Goal: Communication & Community: Ask a question

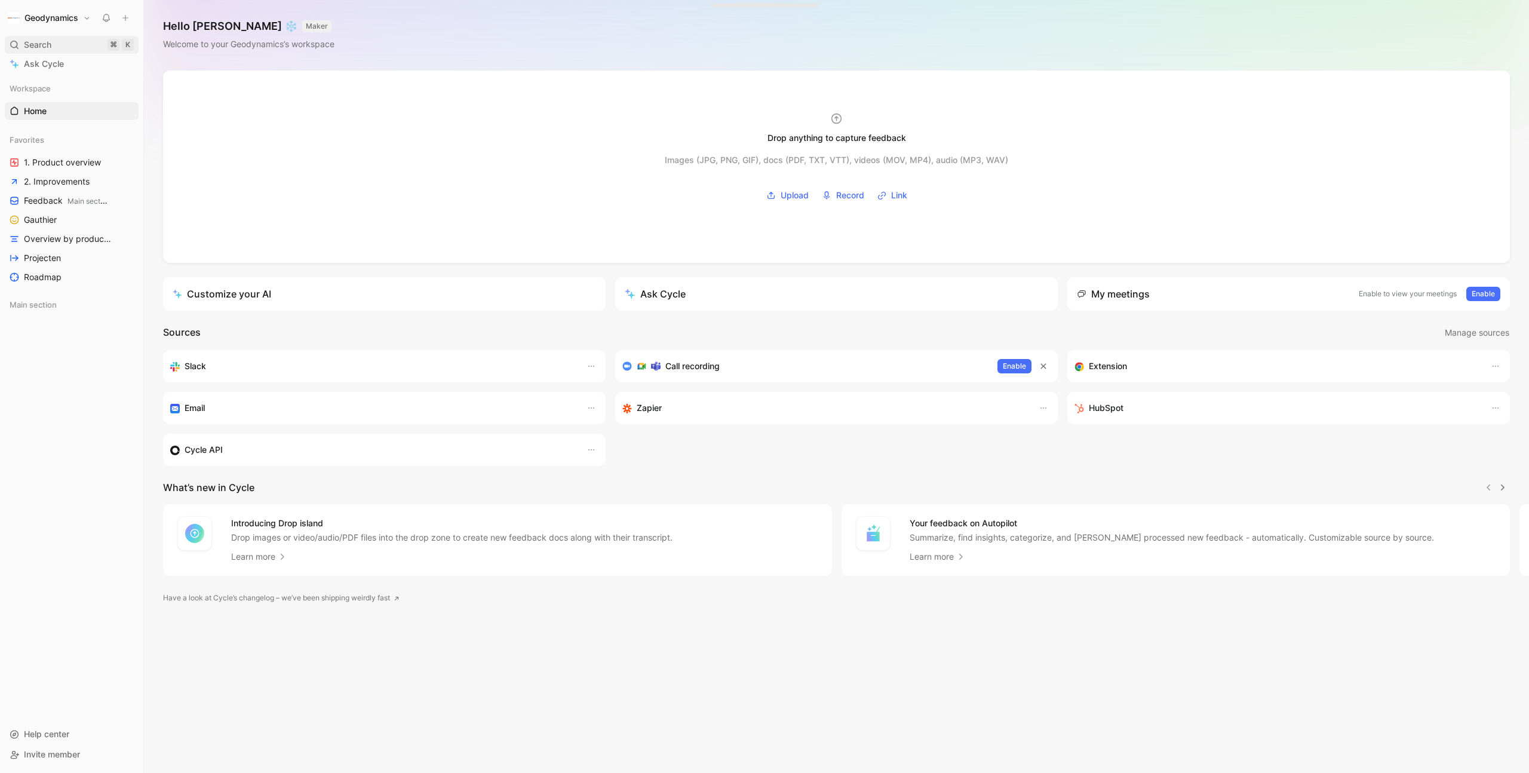
click at [60, 38] on div "Search ⌘ K" at bounding box center [72, 45] width 134 height 18
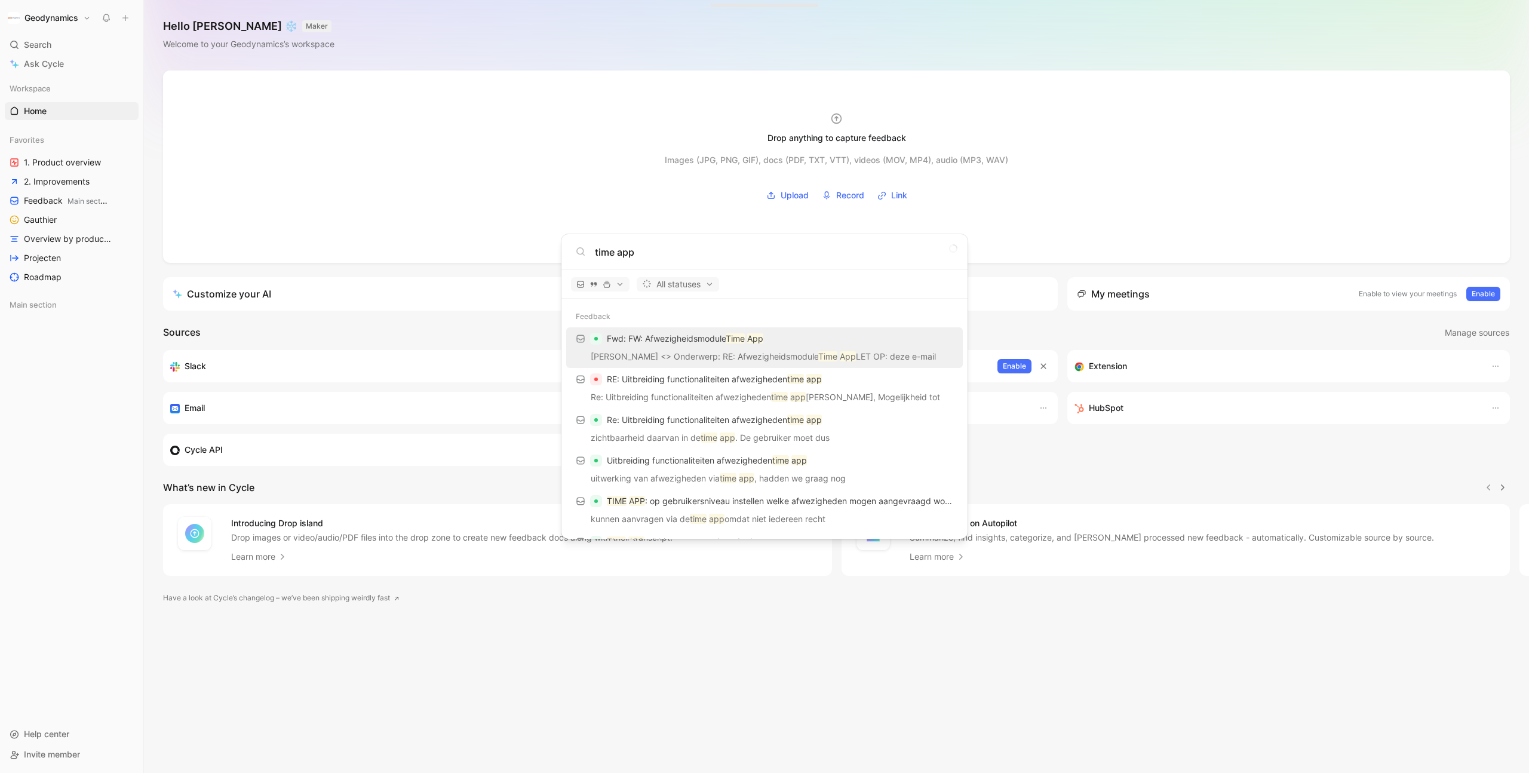
type input "time app"
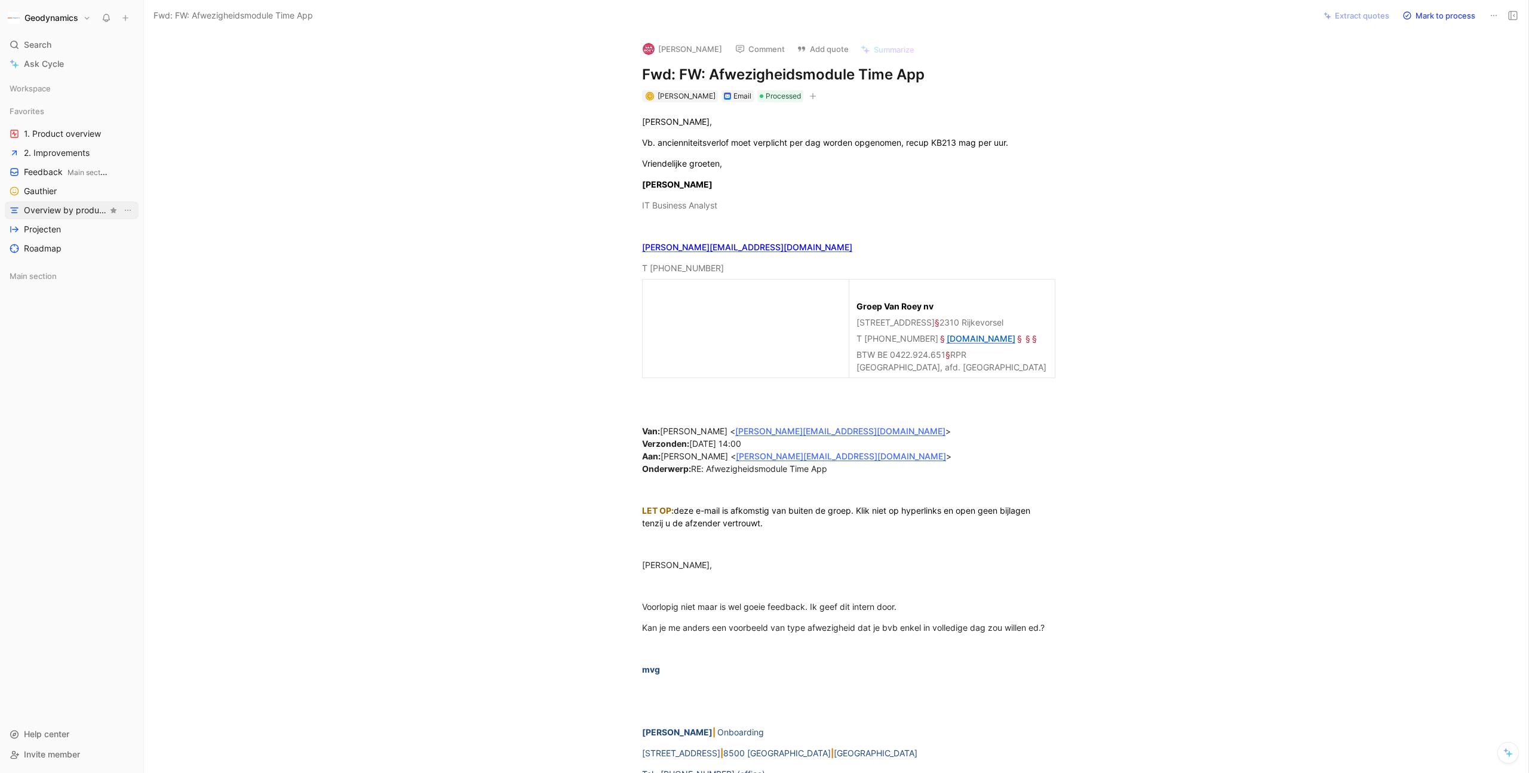
click at [64, 208] on span "Overview by product area" at bounding box center [66, 210] width 84 height 12
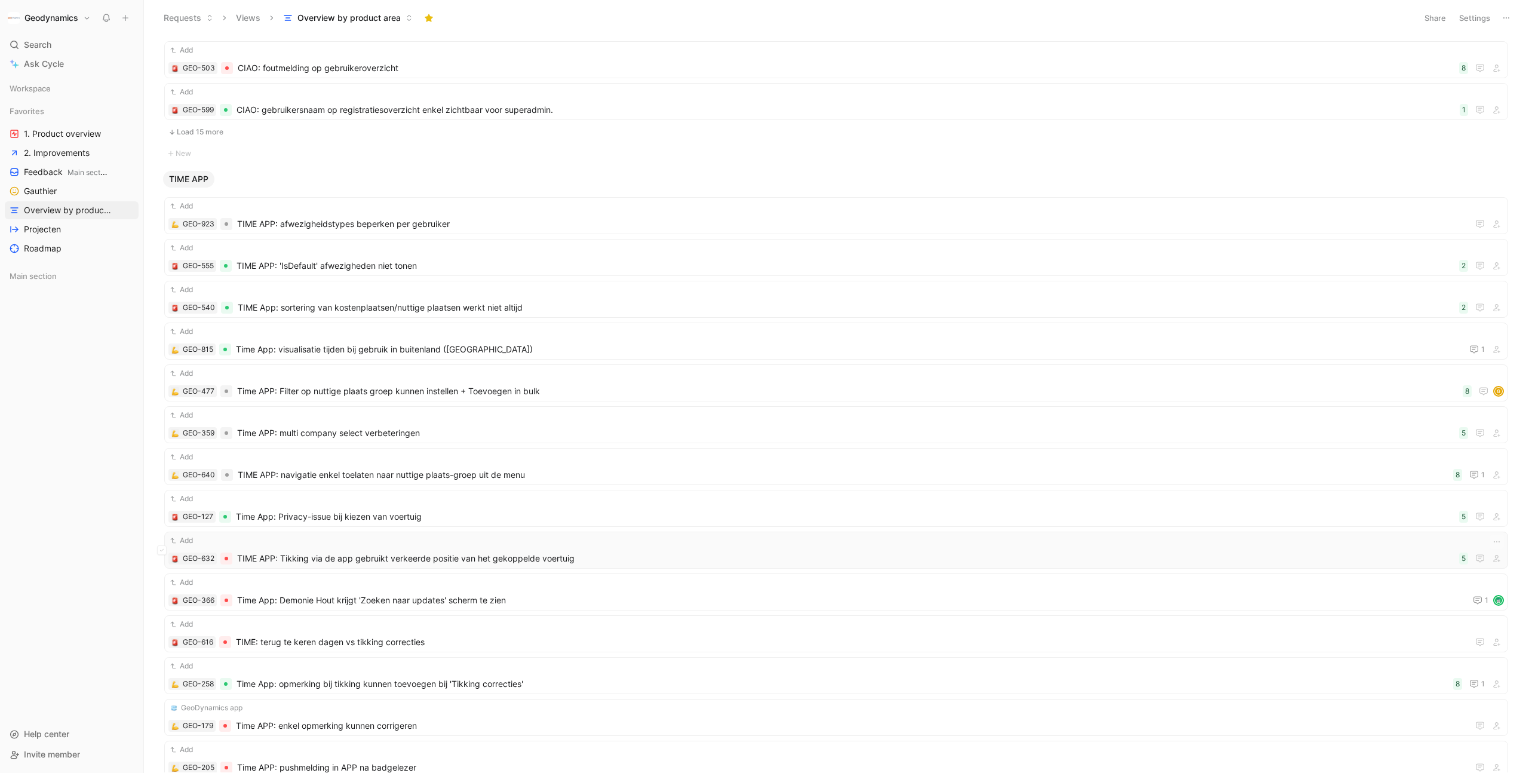
scroll to position [1861, 0]
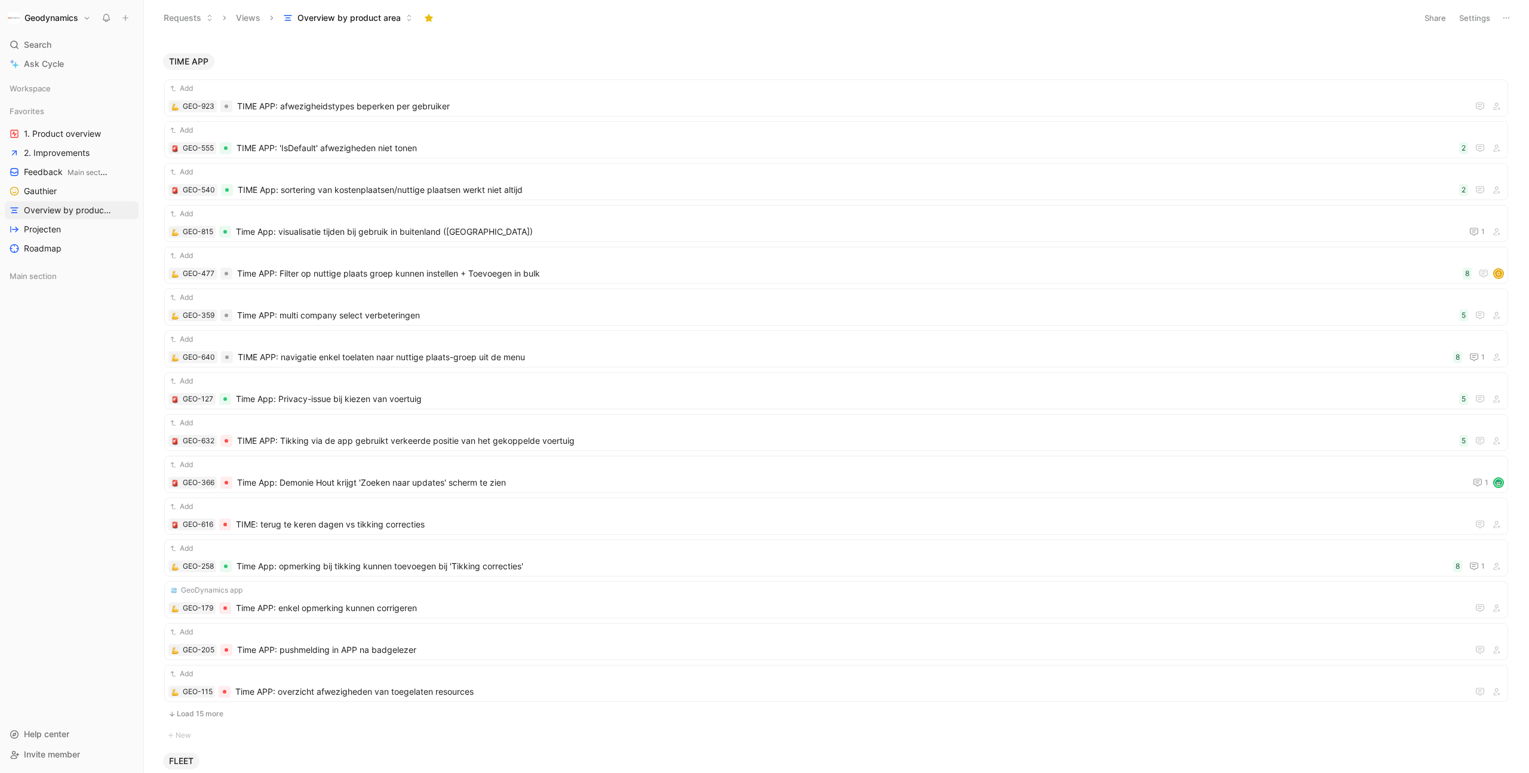
click at [232, 713] on button "Load 15 more" at bounding box center [835, 713] width 1343 height 14
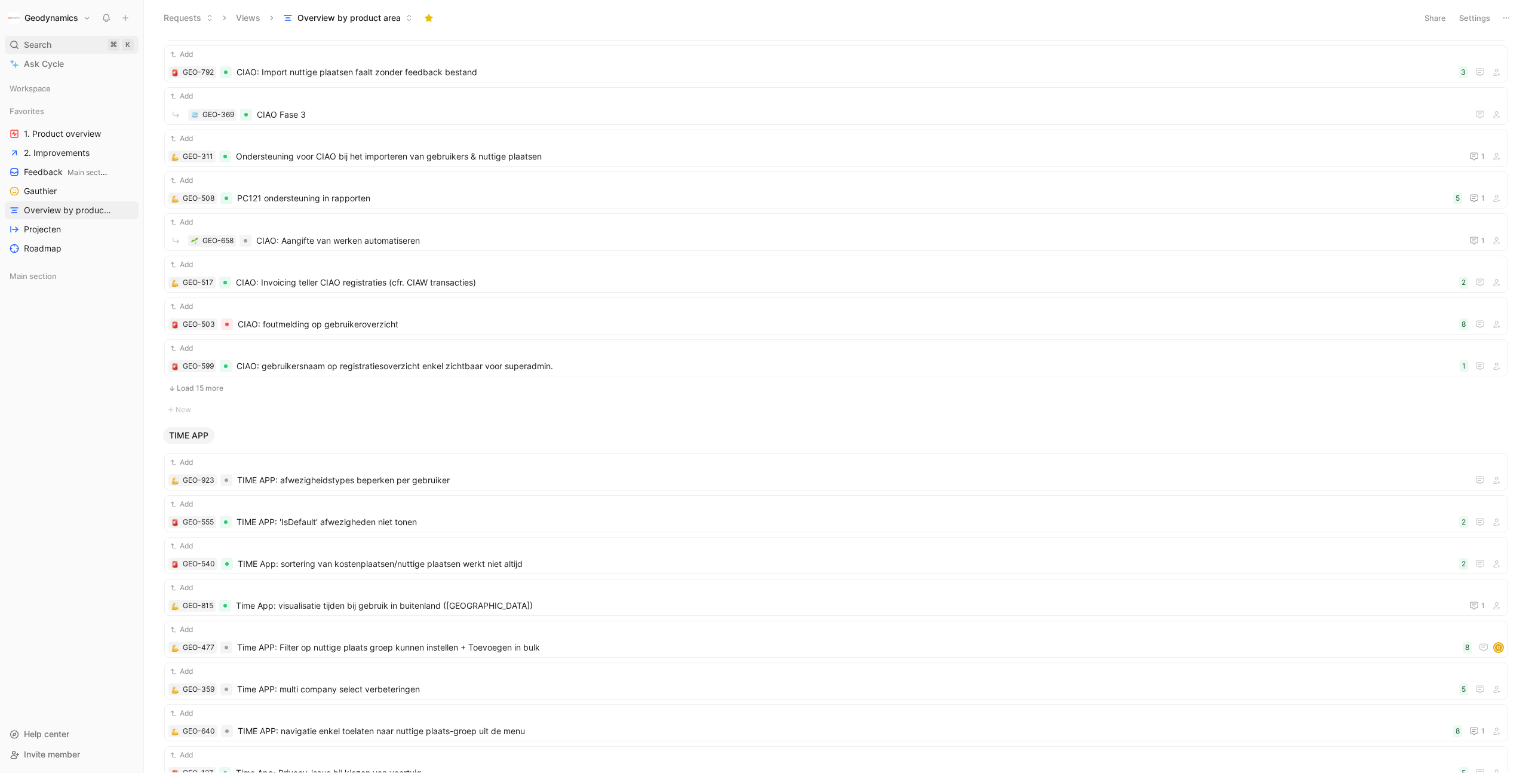
scroll to position [1426, 0]
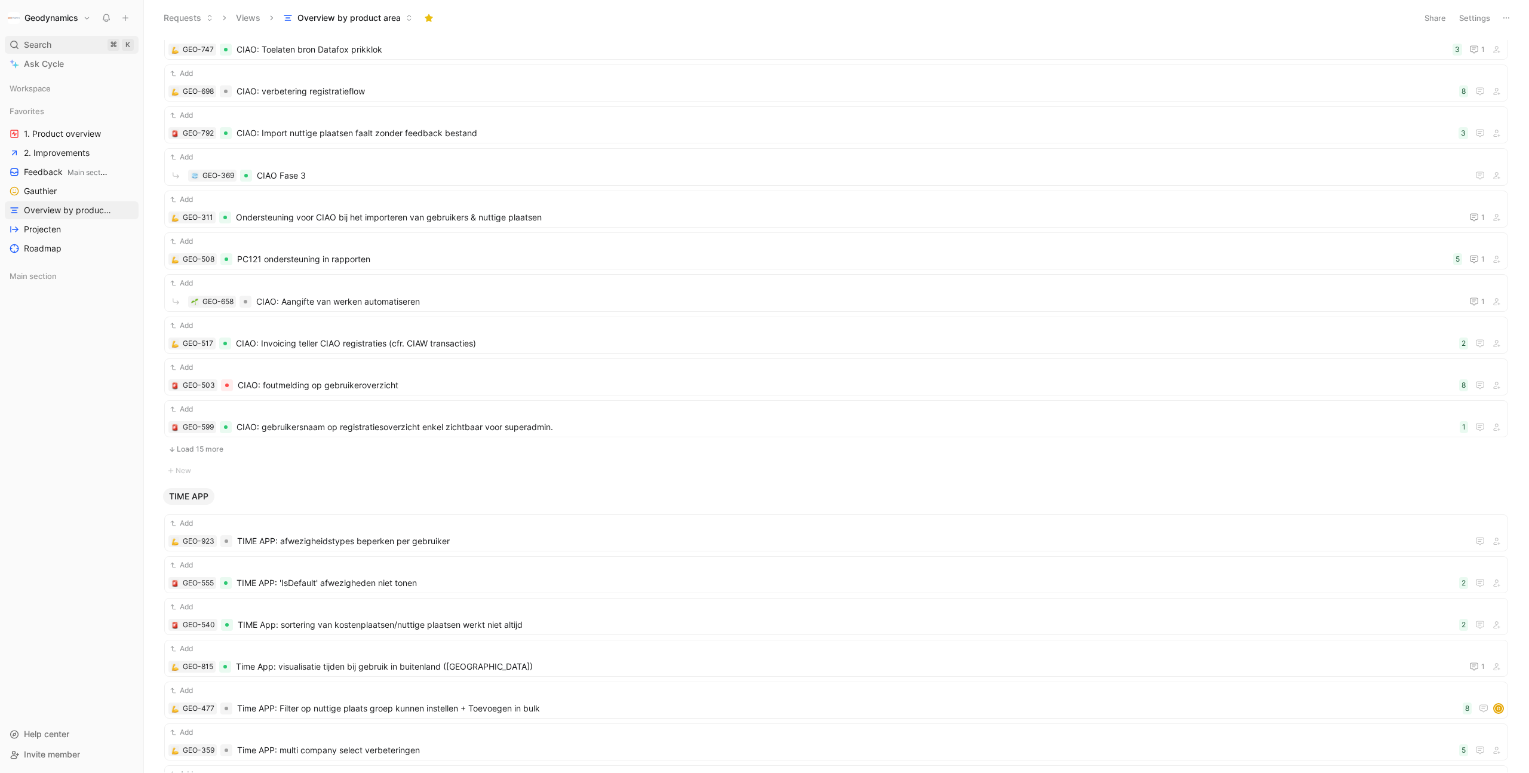
click at [60, 41] on div "Search ⌘ K" at bounding box center [72, 45] width 134 height 18
type input "d"
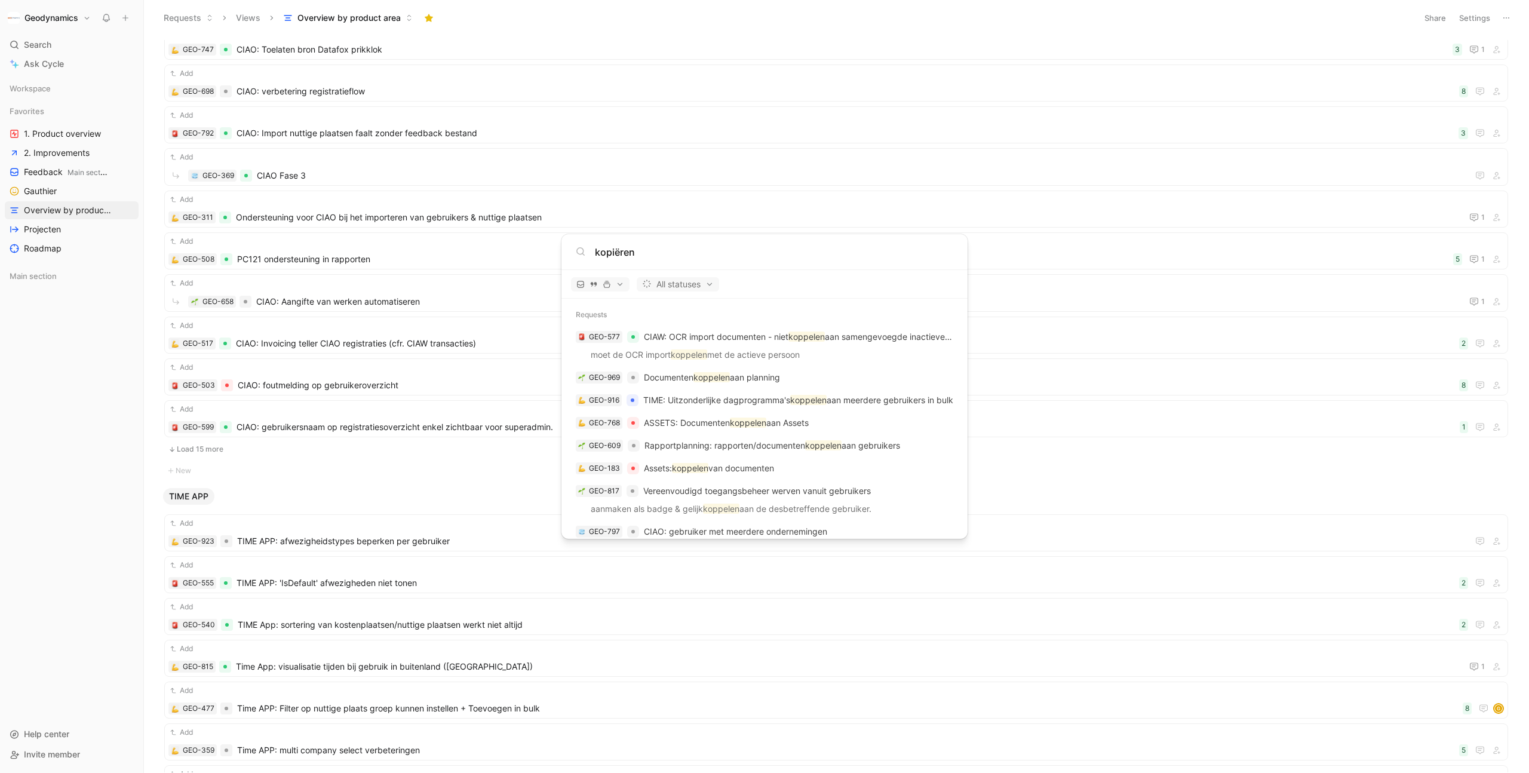
scroll to position [738, 0]
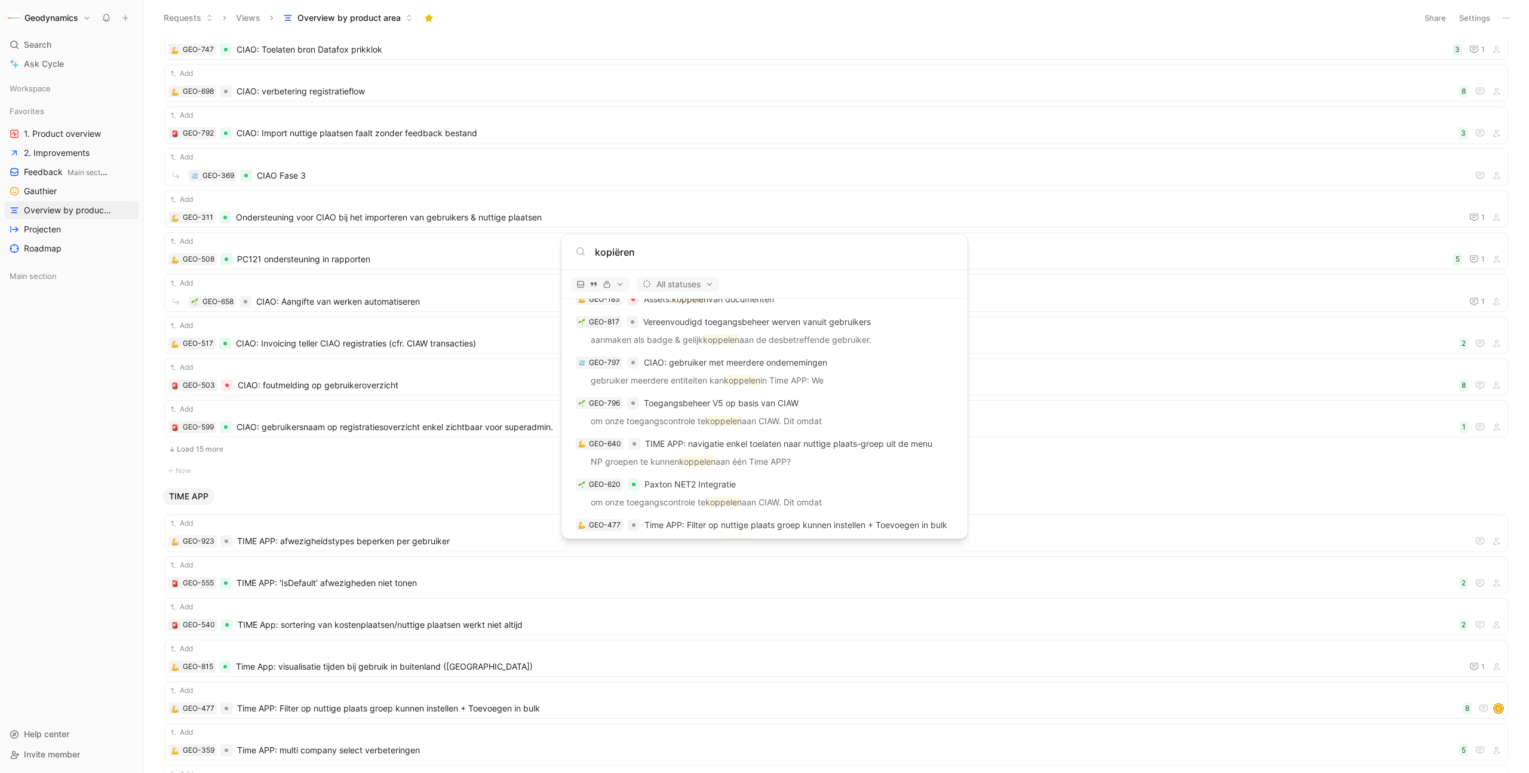
type input "kopiëren"
click at [85, 158] on body "Geodynamics Search ⌘ K Ask Cycle Workspace Favorites 1. Product overview 2. Imp…" at bounding box center [764, 386] width 1529 height 773
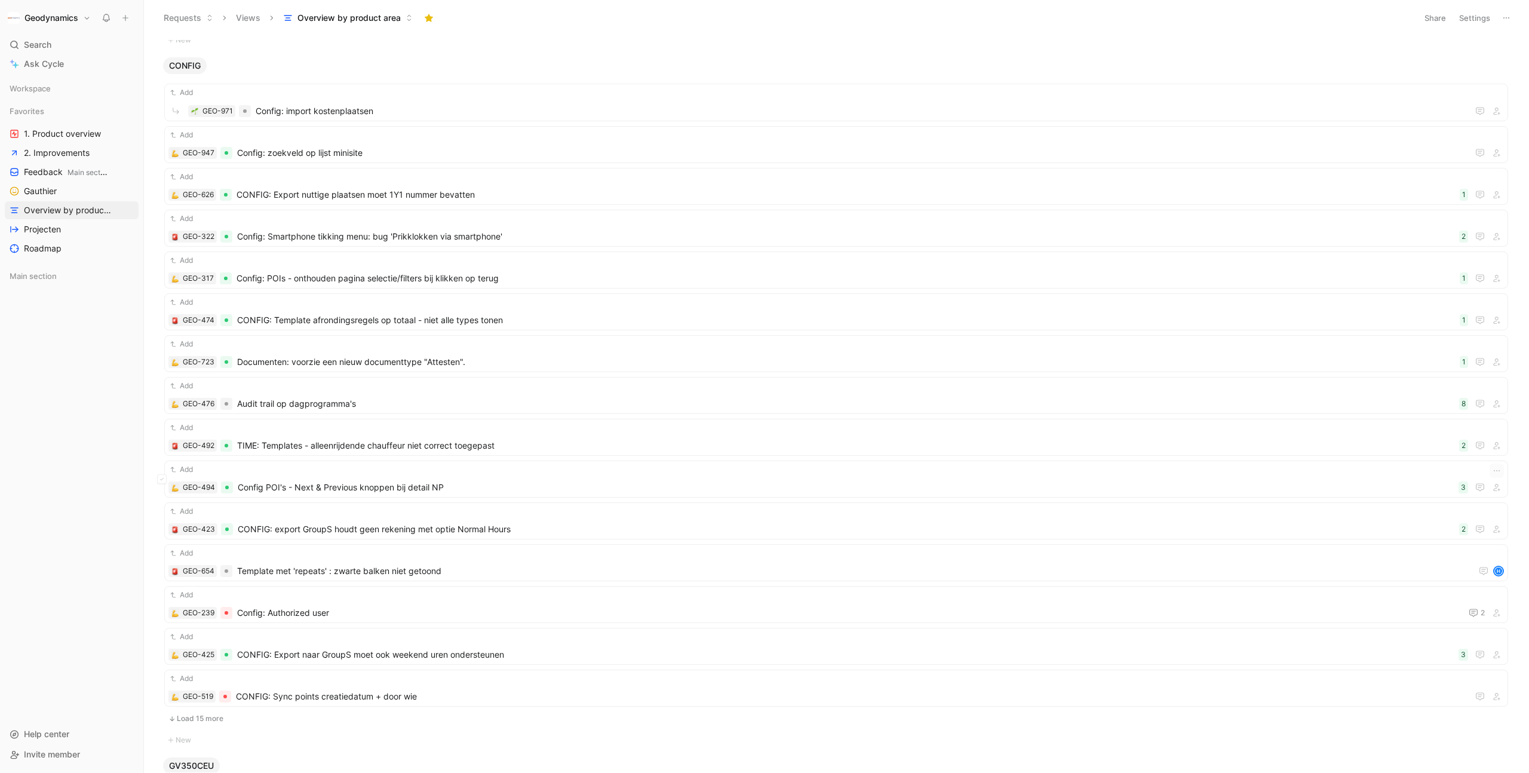
scroll to position [3956, 0]
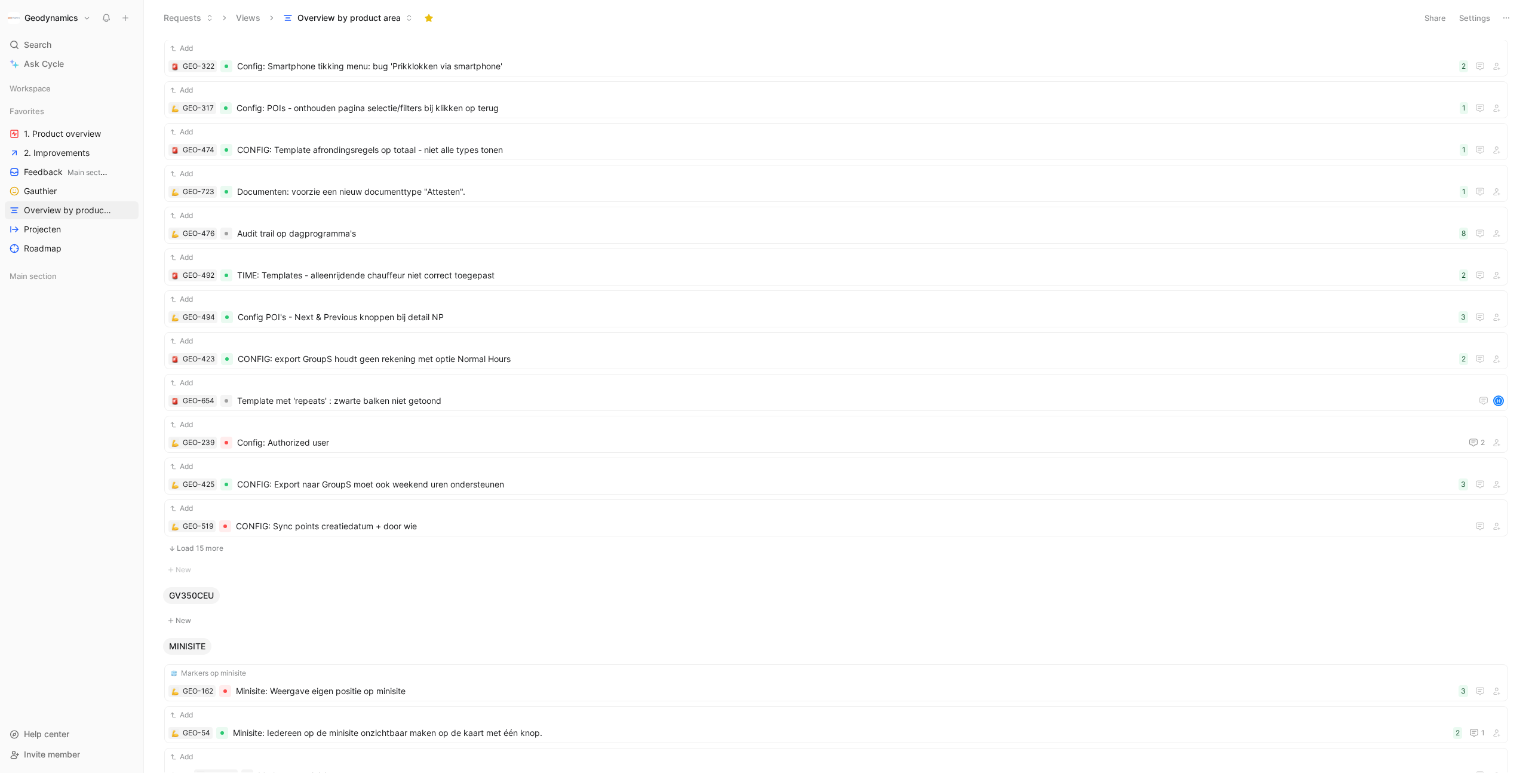
click at [223, 552] on button "Load 15 more" at bounding box center [835, 548] width 1343 height 14
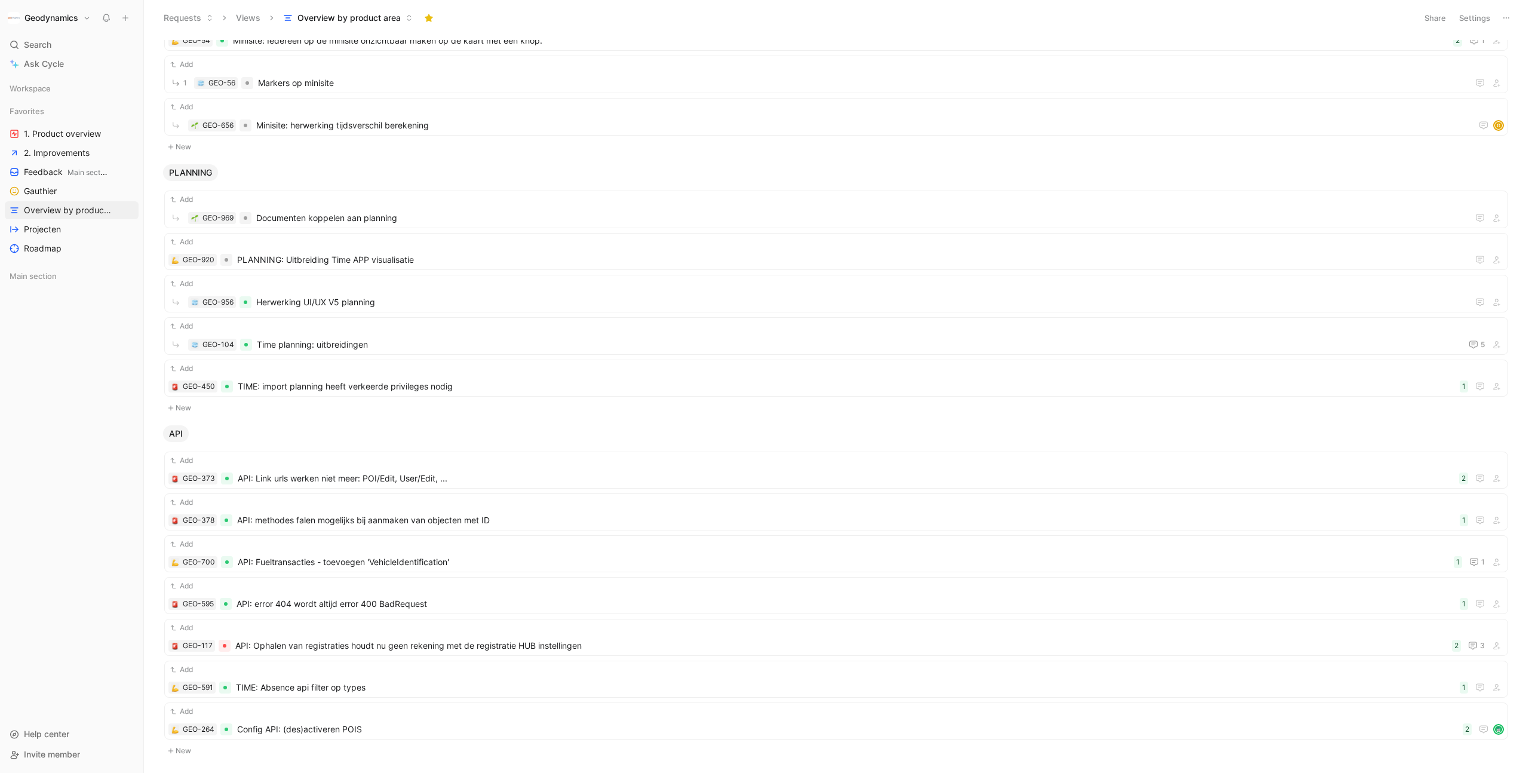
scroll to position [4906, 0]
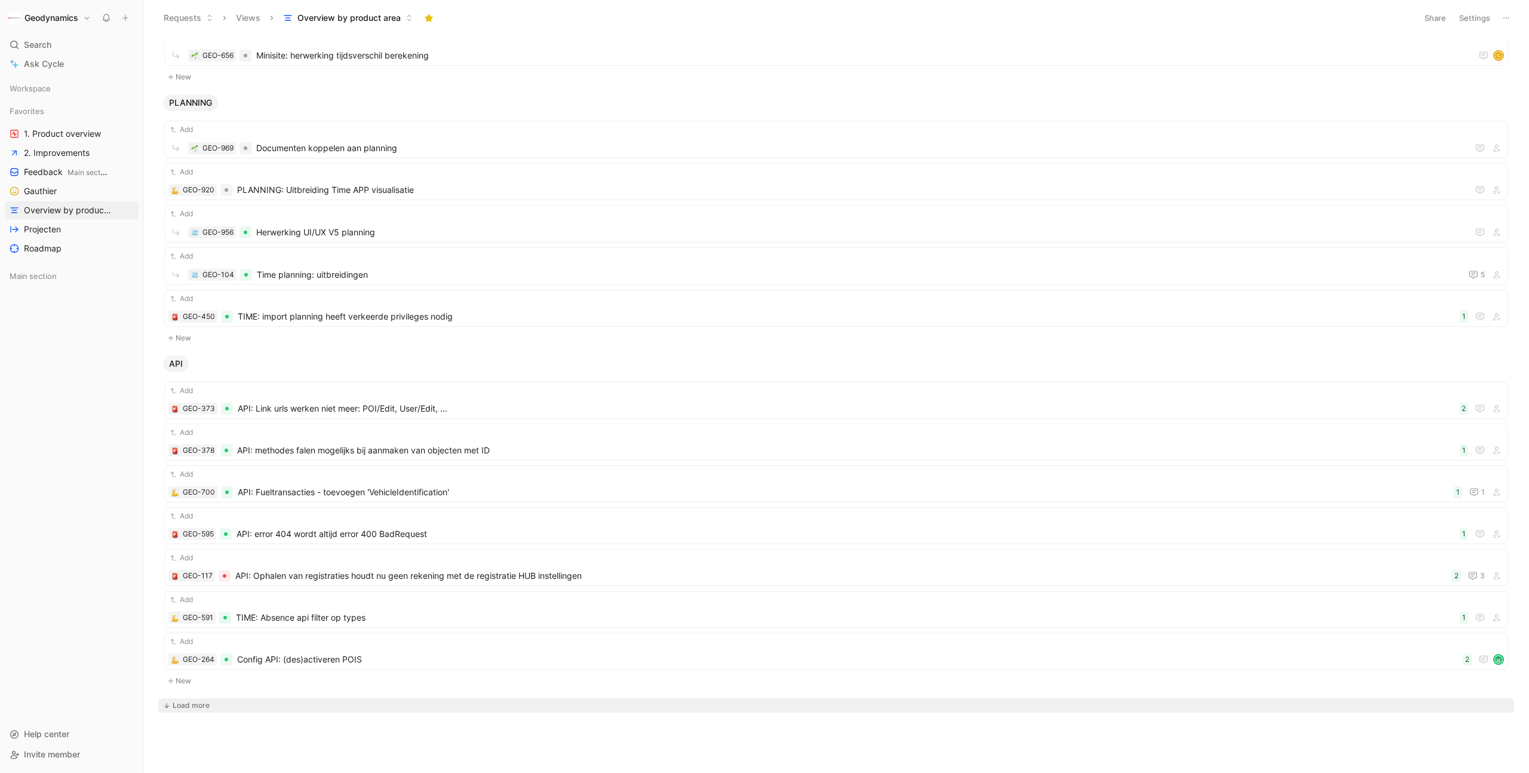
click at [193, 701] on div "Load more" at bounding box center [191, 705] width 37 height 12
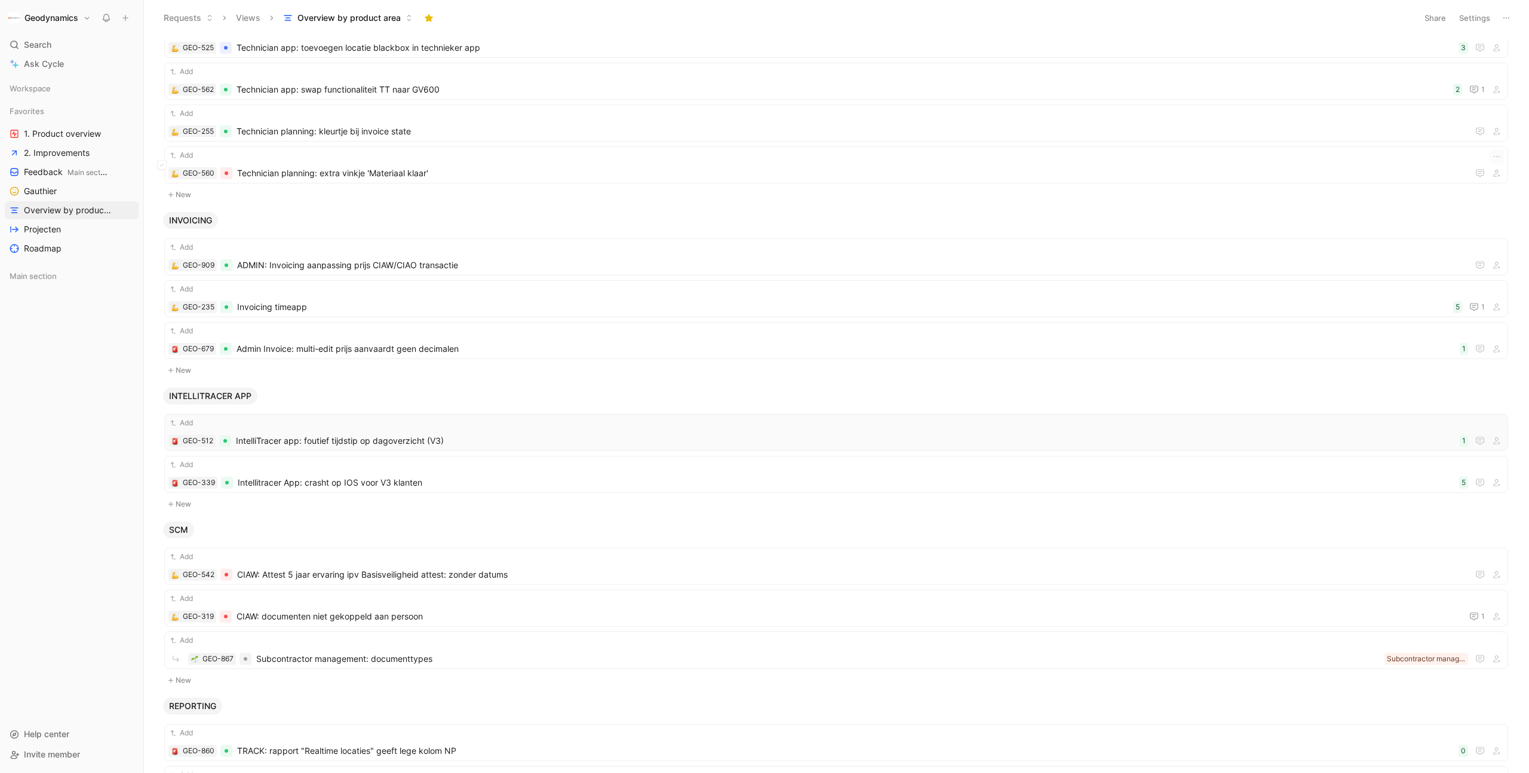
scroll to position [6898, 0]
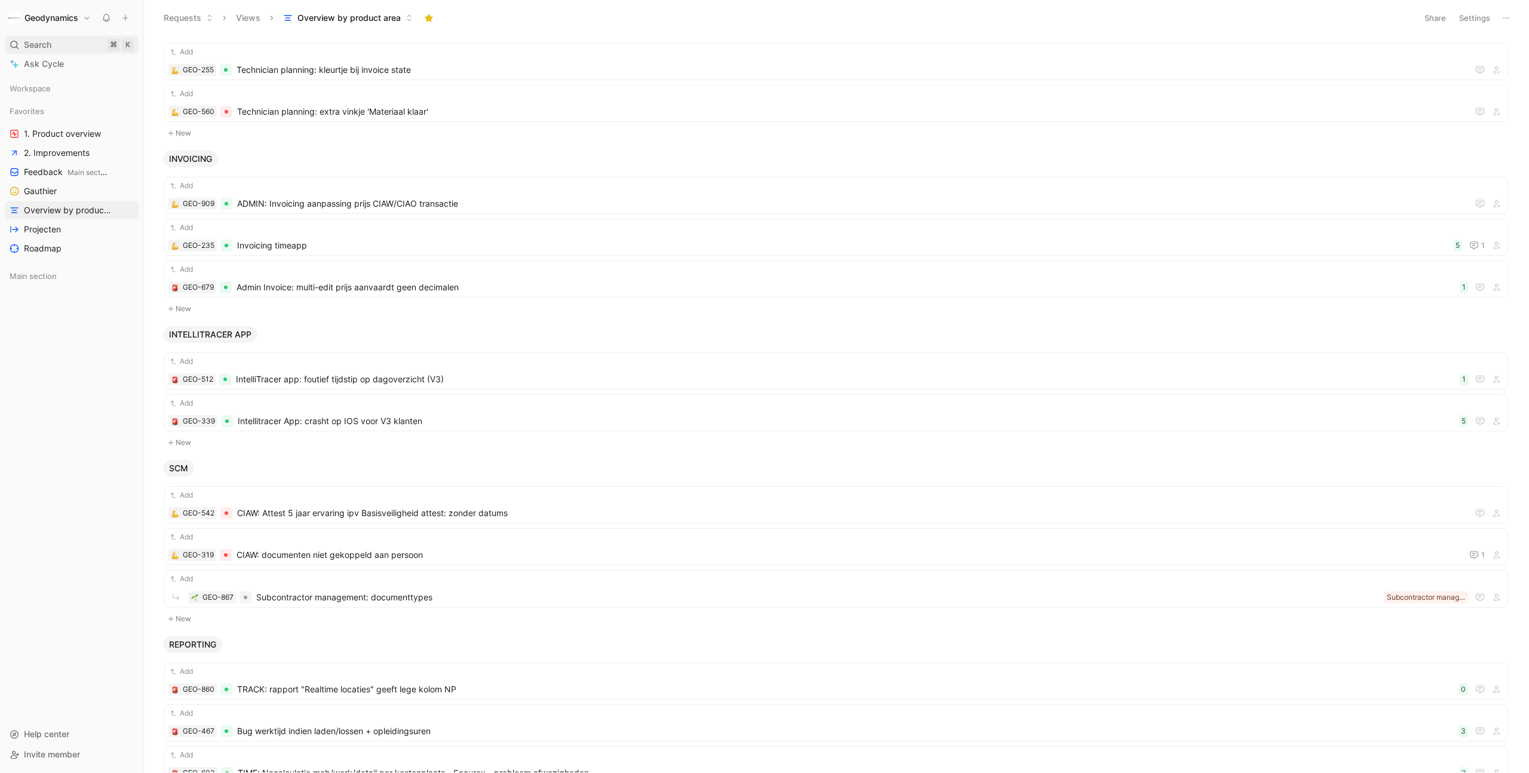
click at [76, 48] on div "Search ⌘ K" at bounding box center [72, 45] width 134 height 18
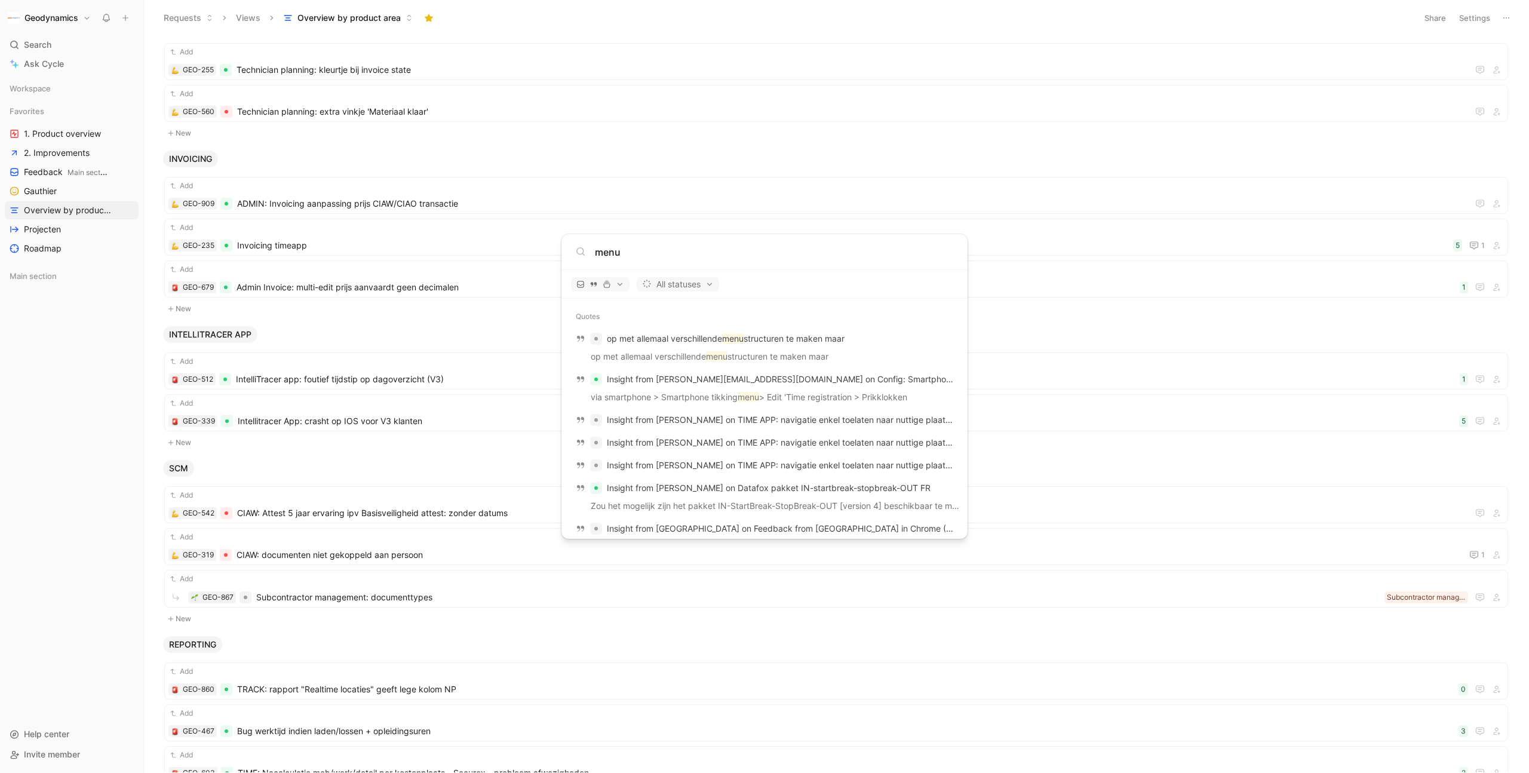
scroll to position [234, 0]
type input "menu"
click at [697, 382] on p "Insight from [PERSON_NAME][EMAIL_ADDRESS][DOMAIN_NAME] on Config: Smartphone ti…" at bounding box center [780, 377] width 346 height 14
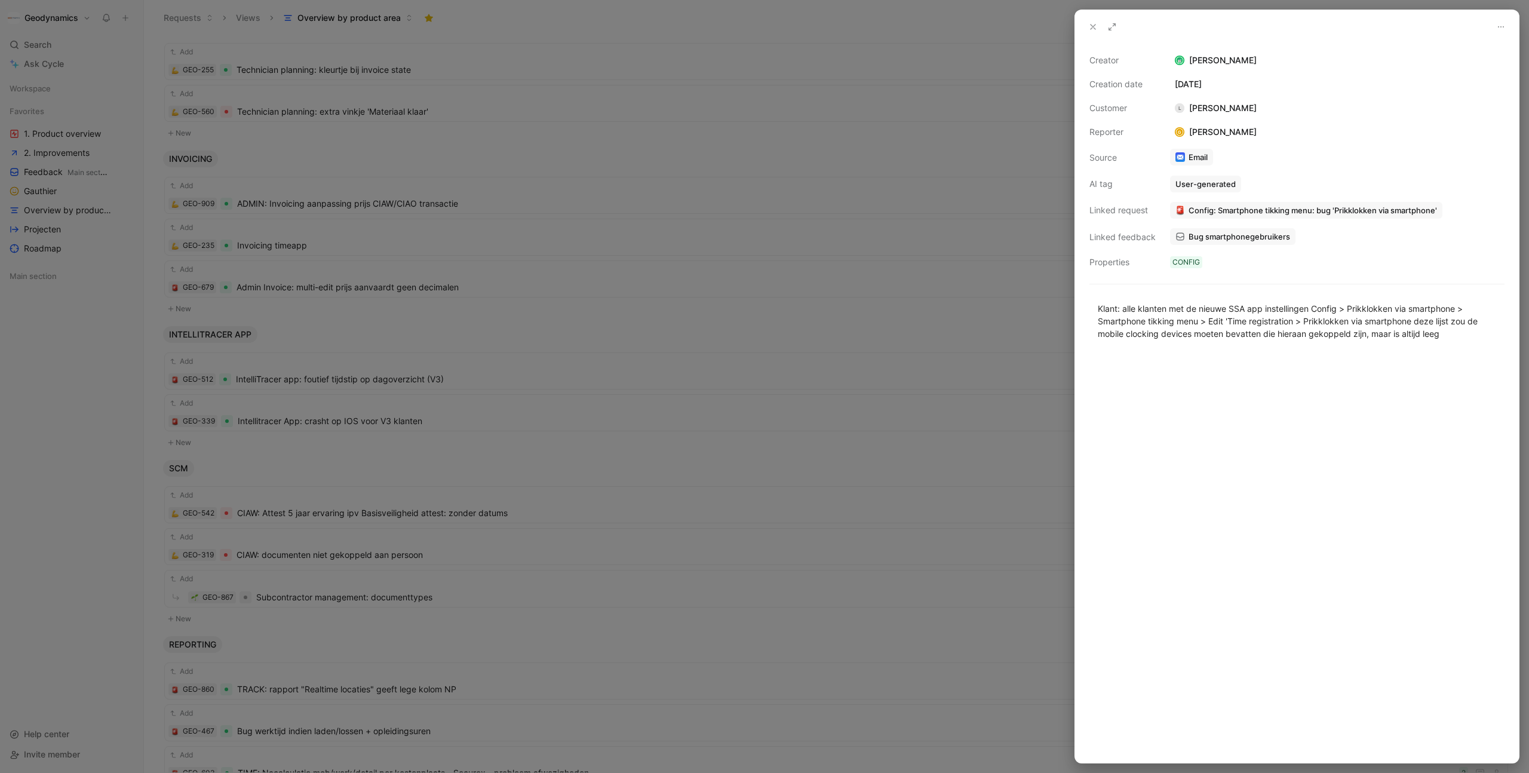
click at [1086, 24] on button at bounding box center [1092, 27] width 17 height 17
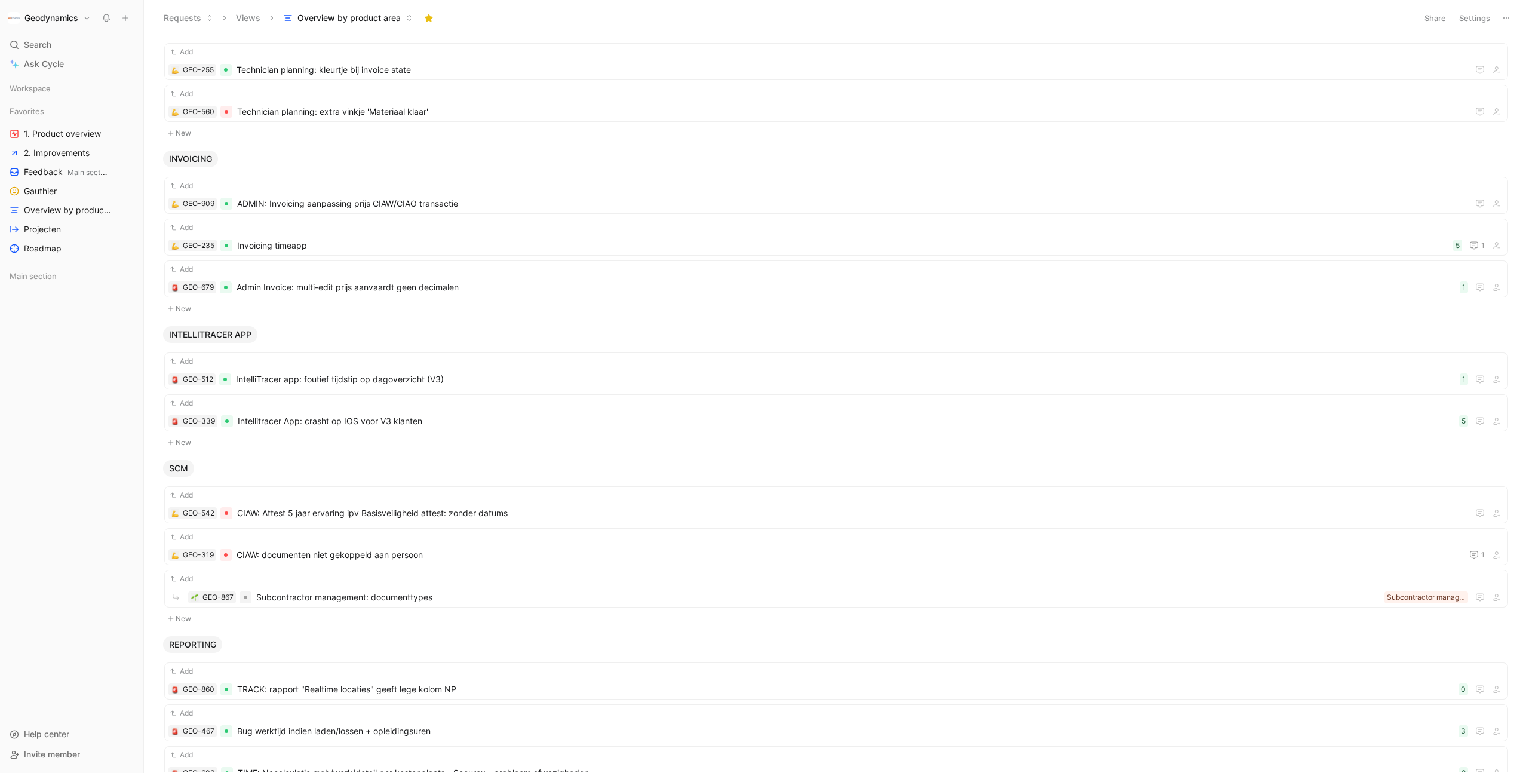
click at [104, 388] on div "Workspace Favorites 1. Product overview 2. Improvements Feedback Main section G…" at bounding box center [72, 396] width 134 height 634
click at [63, 149] on span "2. Improvements" at bounding box center [57, 153] width 66 height 12
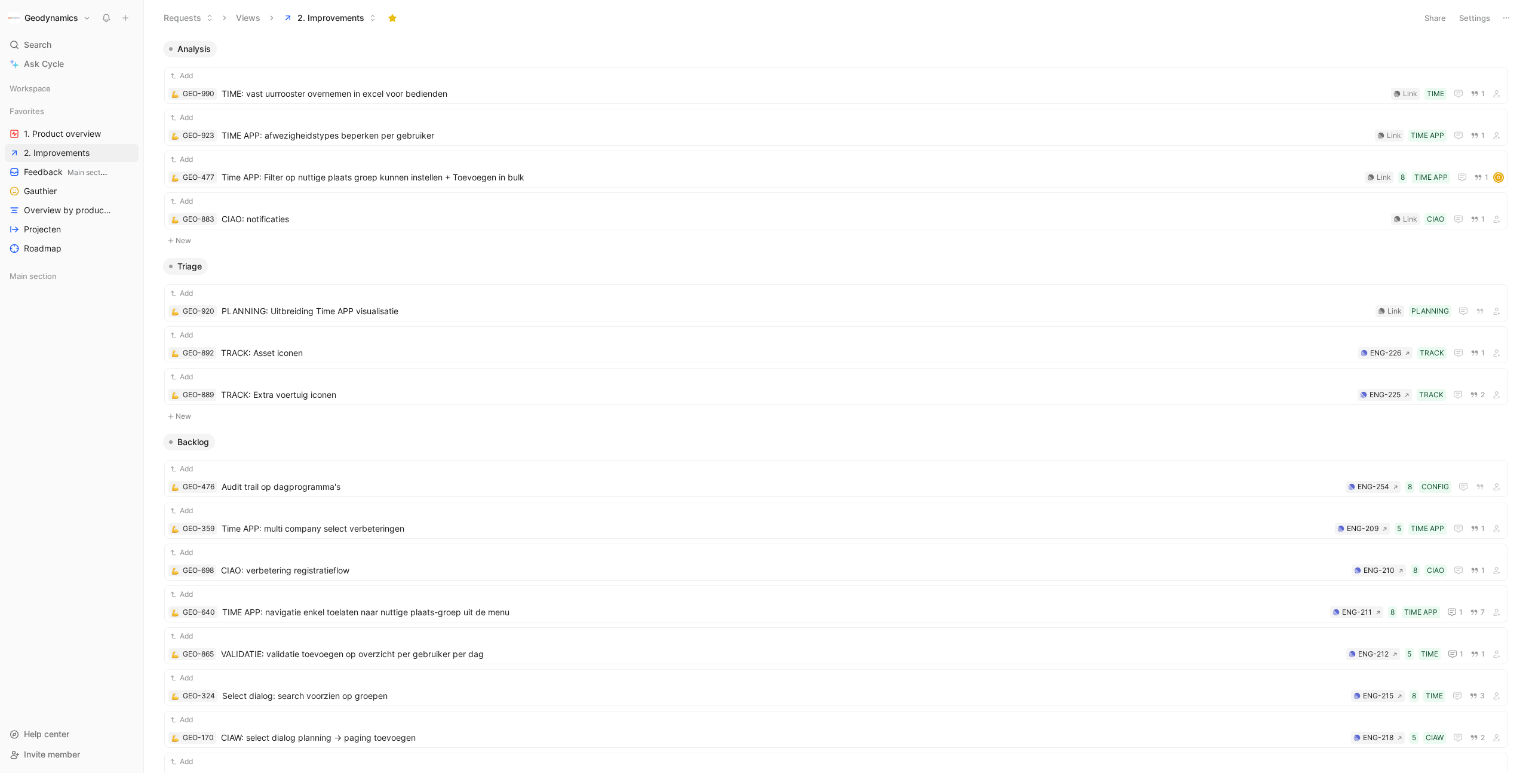
click at [497, 51] on div "Analysis" at bounding box center [835, 49] width 1355 height 17
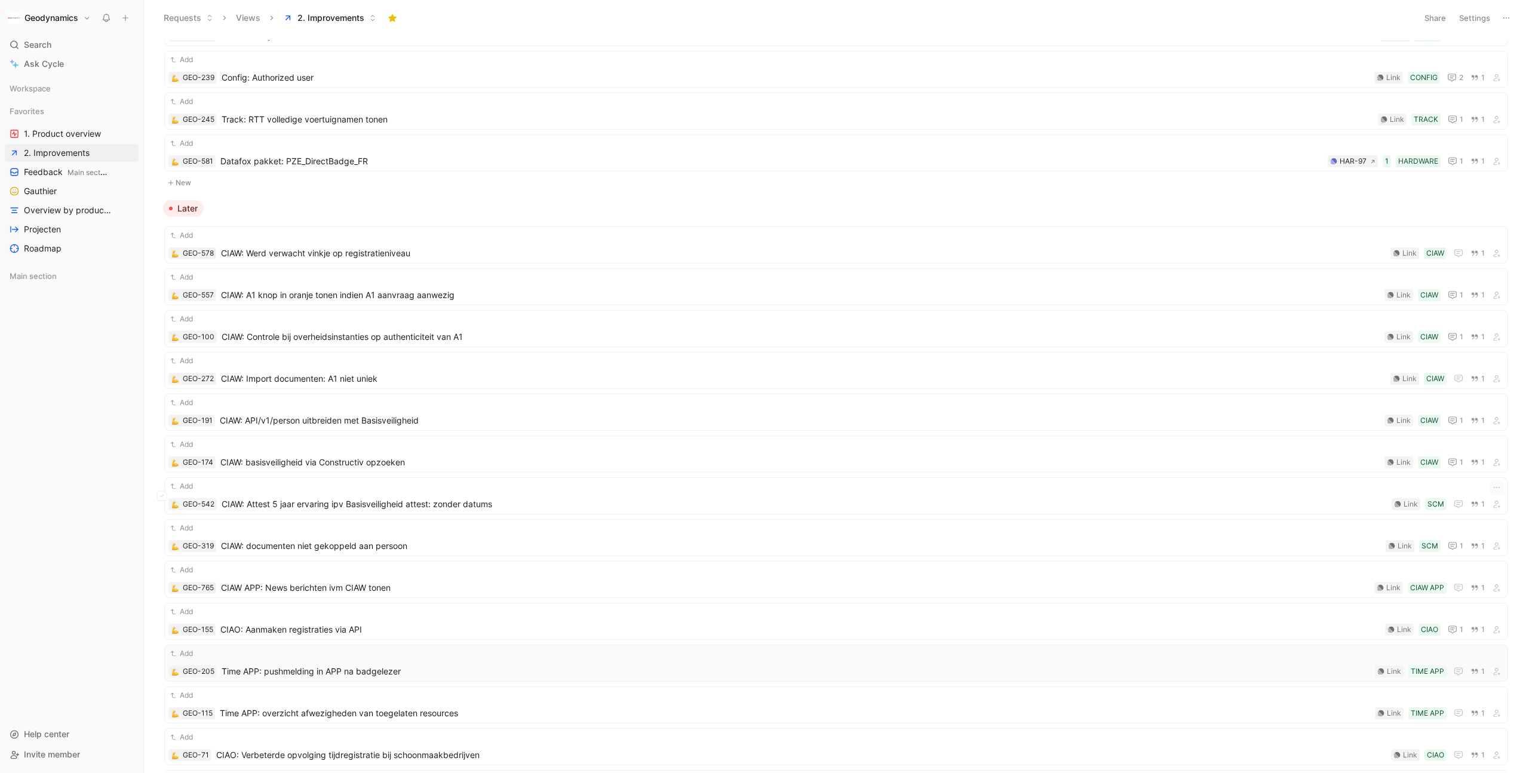
scroll to position [2365, 0]
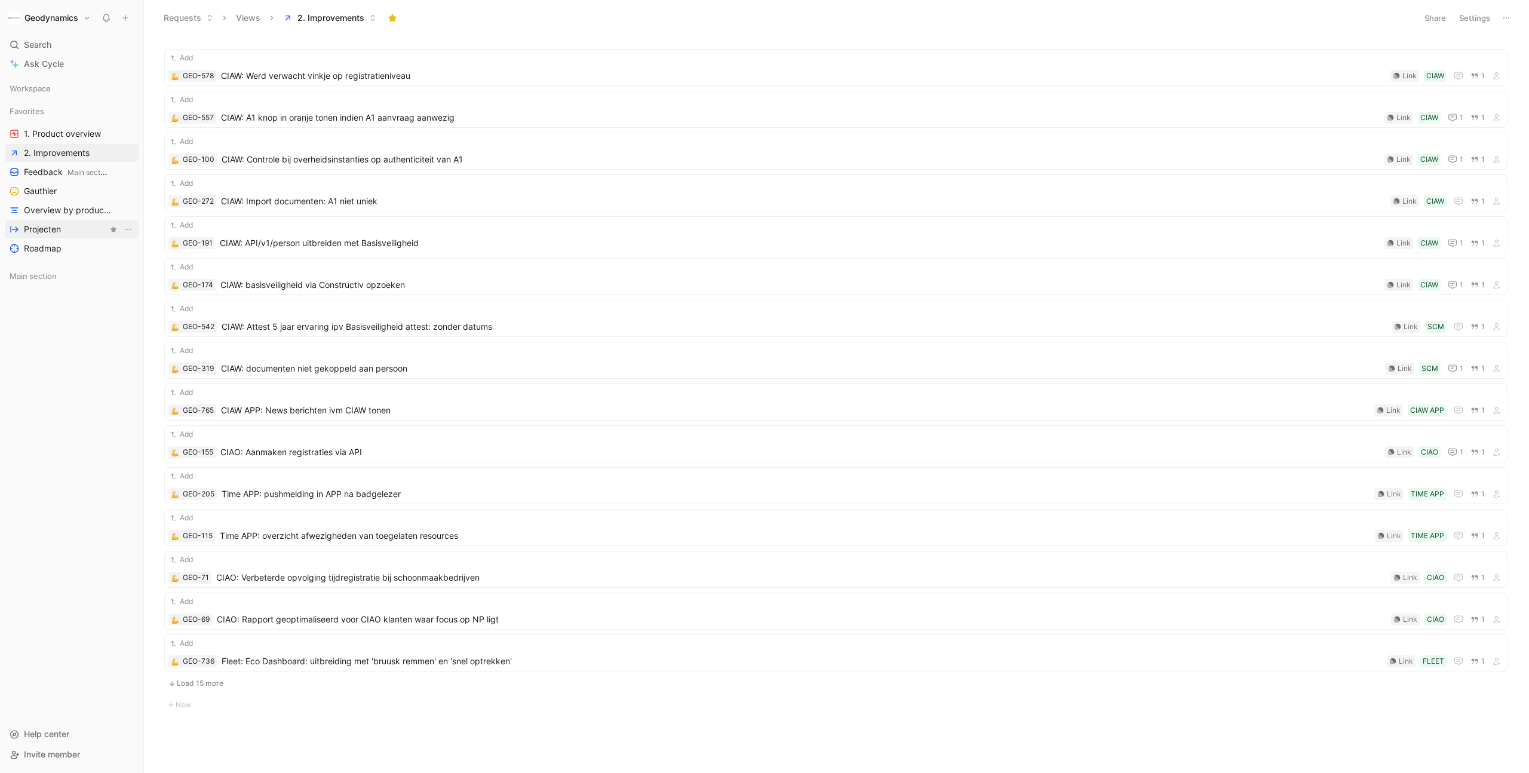
click at [70, 231] on link "Projecten" at bounding box center [72, 229] width 134 height 18
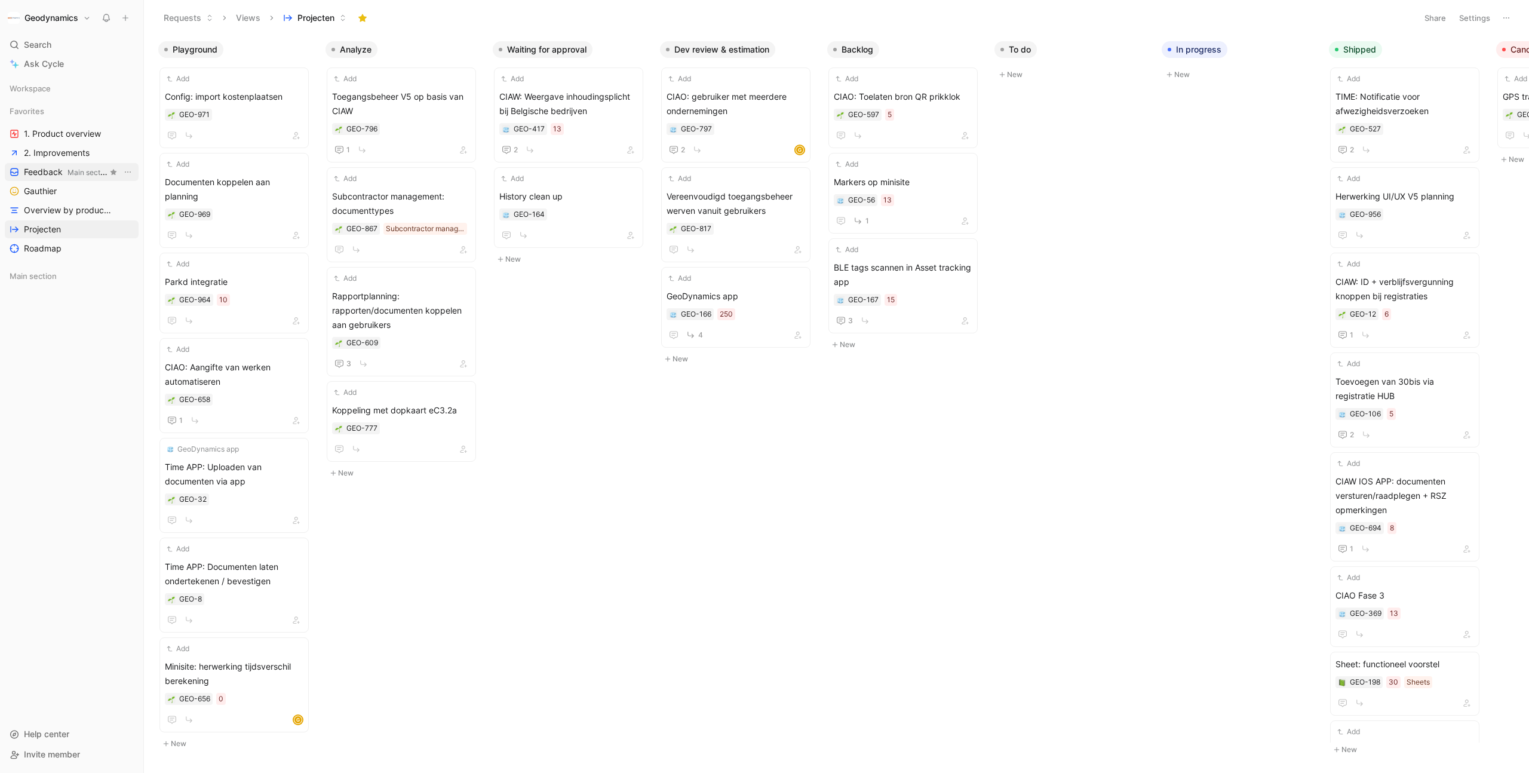
click at [46, 167] on span "Feedback Main section" at bounding box center [66, 172] width 84 height 13
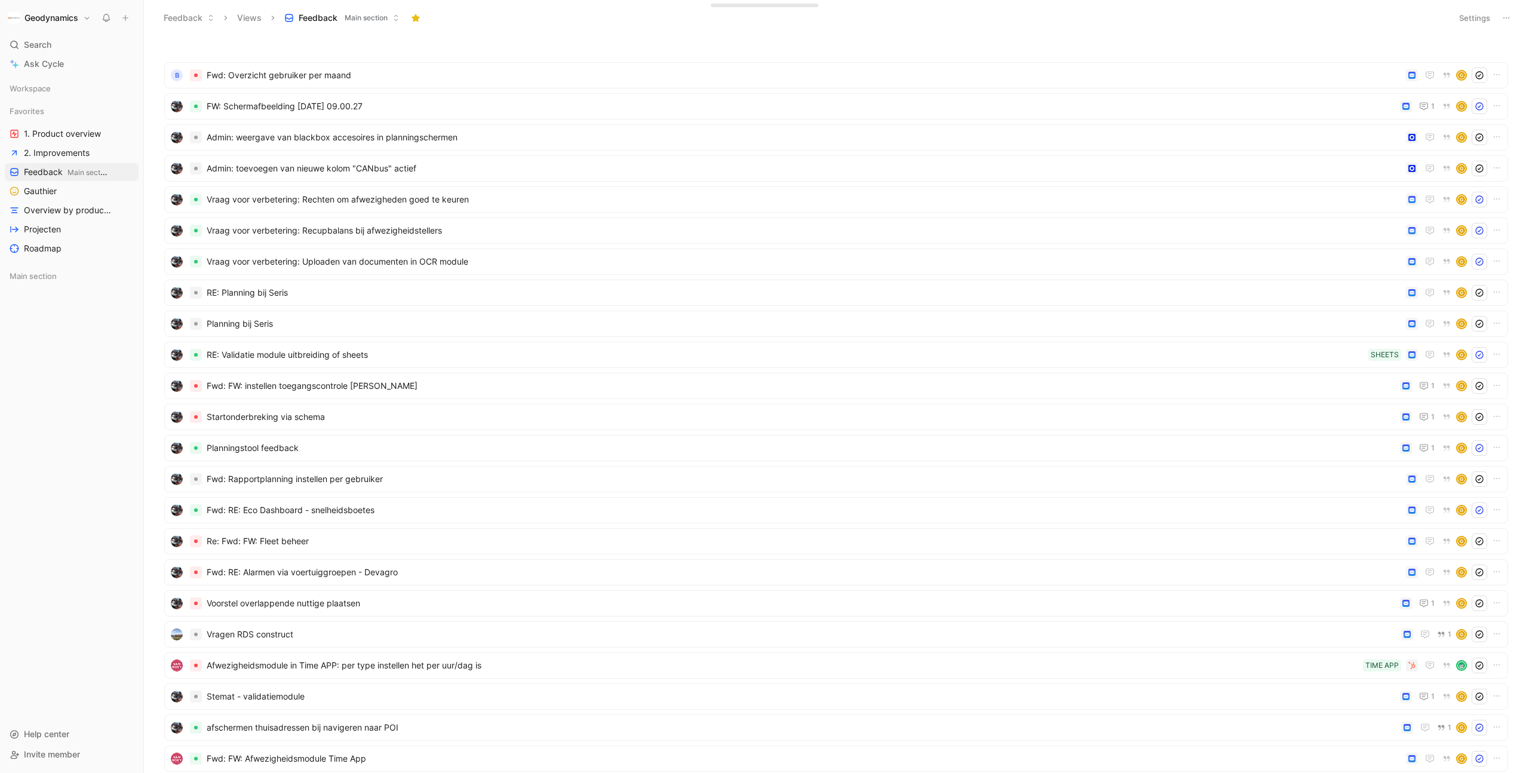
click at [296, 40] on div "B Fwd: Overzicht gebruiker per maand G FW: Schermafbeelding [DATE] 09.00.27 1 G…" at bounding box center [834, 406] width 1369 height 732
click at [75, 58] on link "Ask Cycle" at bounding box center [72, 64] width 134 height 18
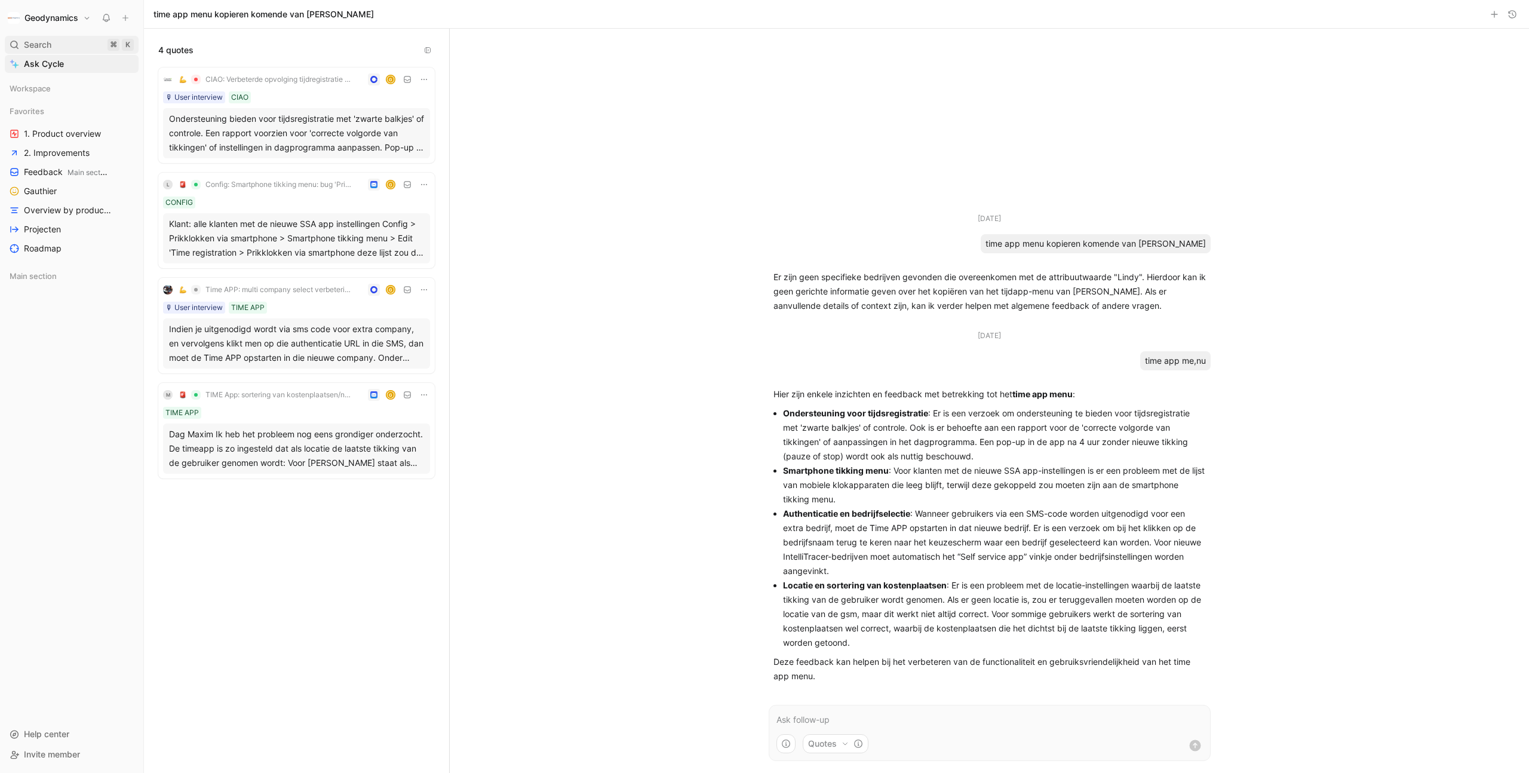
click at [52, 39] on div "Search ⌘ K" at bounding box center [72, 45] width 134 height 18
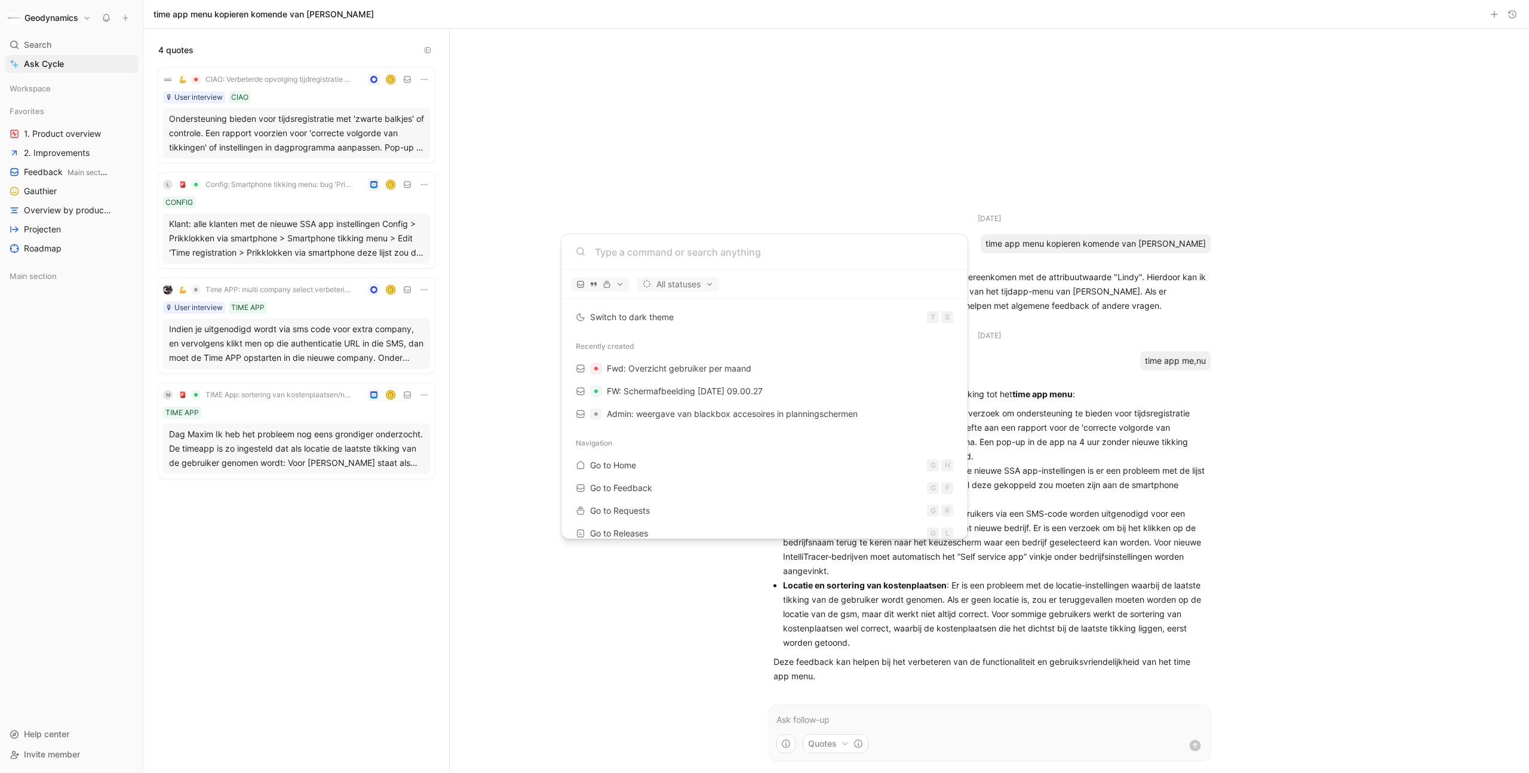
click at [645, 251] on input at bounding box center [774, 252] width 358 height 14
click at [681, 187] on body "Geodynamics Search ⌘ K Ask Cycle Workspace Favorites 1. Product overview 2. Imp…" at bounding box center [764, 386] width 1529 height 773
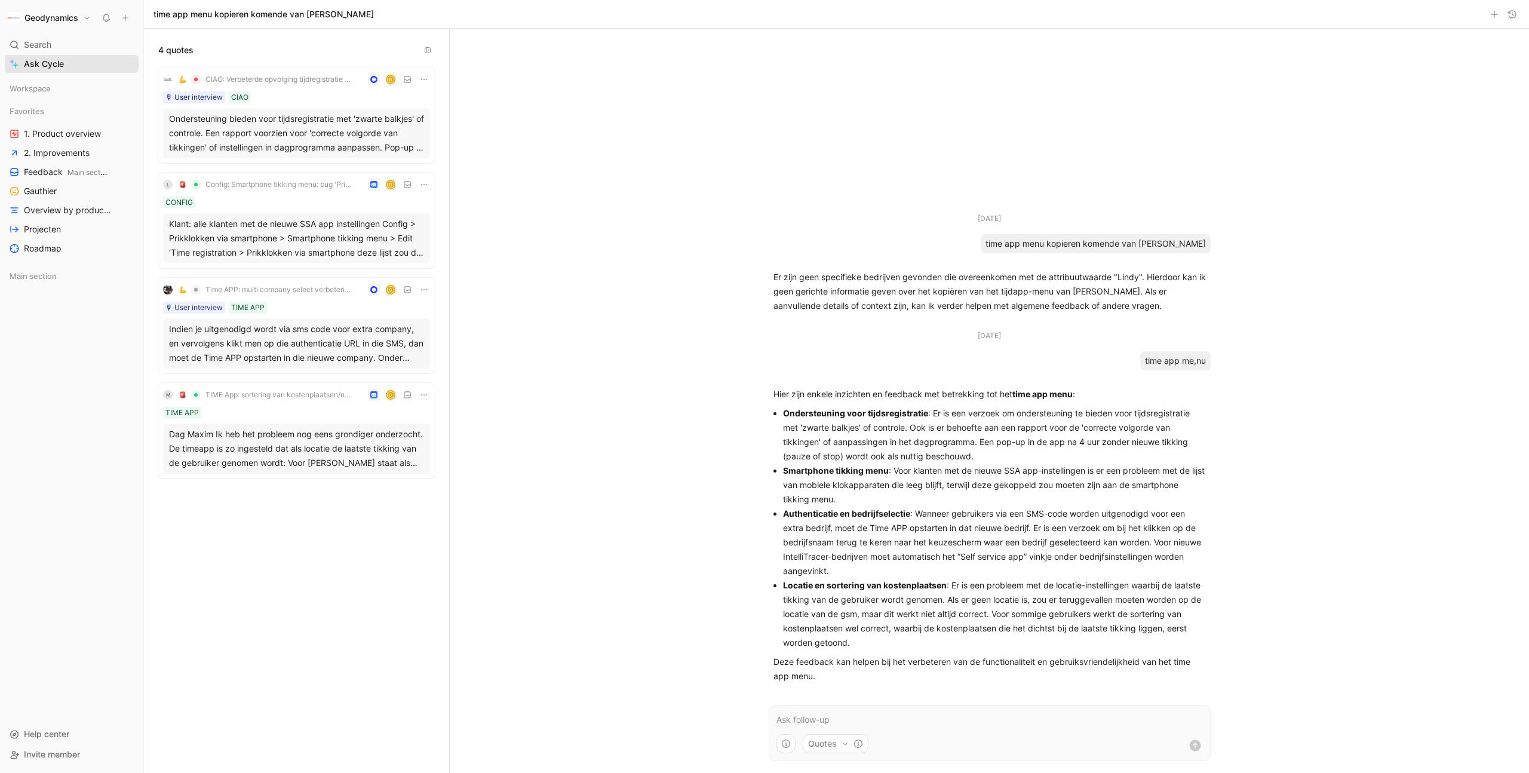
click at [62, 59] on span "Ask Cycle" at bounding box center [44, 64] width 40 height 14
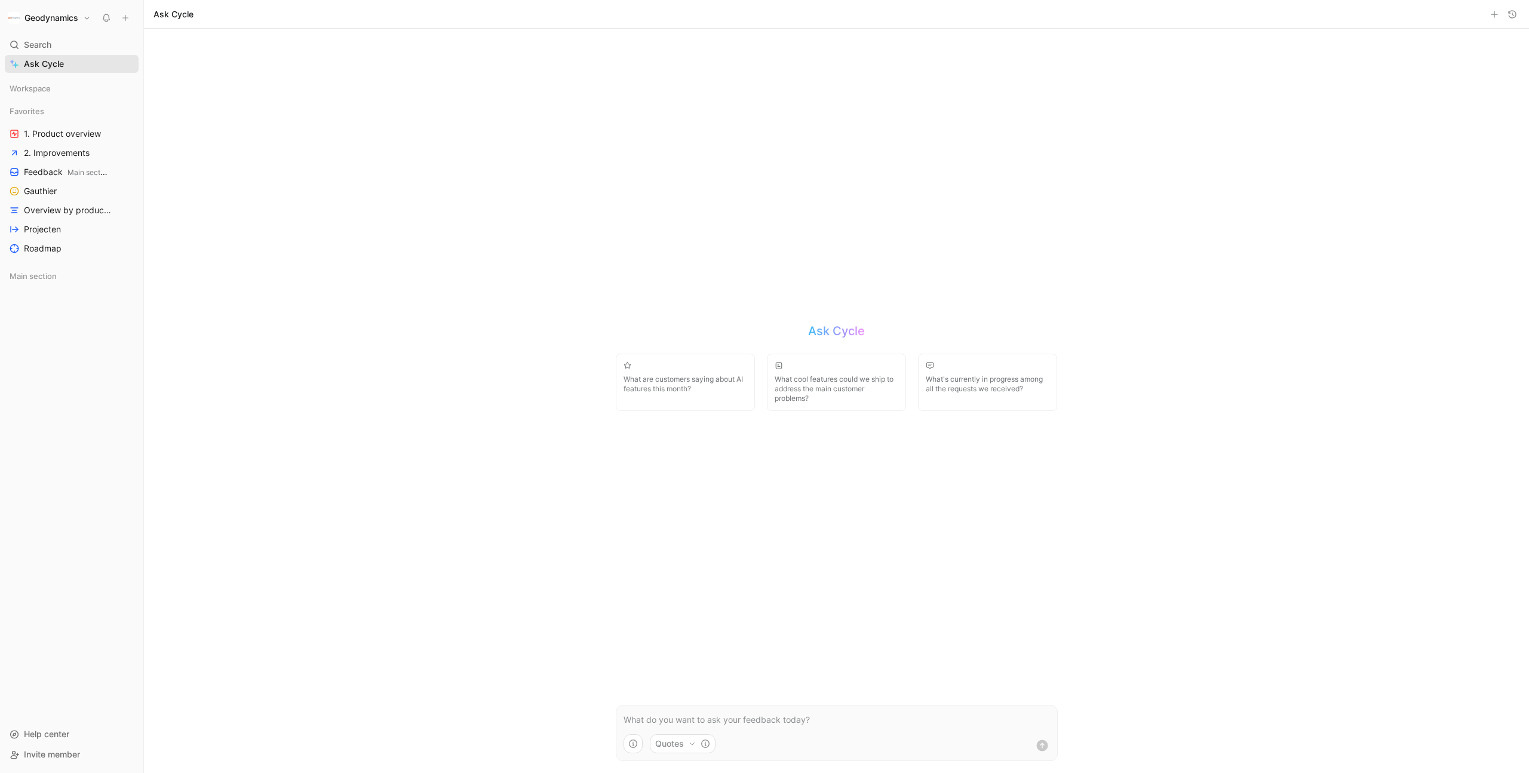
click at [63, 55] on link "Ask Cycle" at bounding box center [72, 64] width 134 height 18
click at [70, 47] on div "Search ⌘ K" at bounding box center [72, 45] width 134 height 18
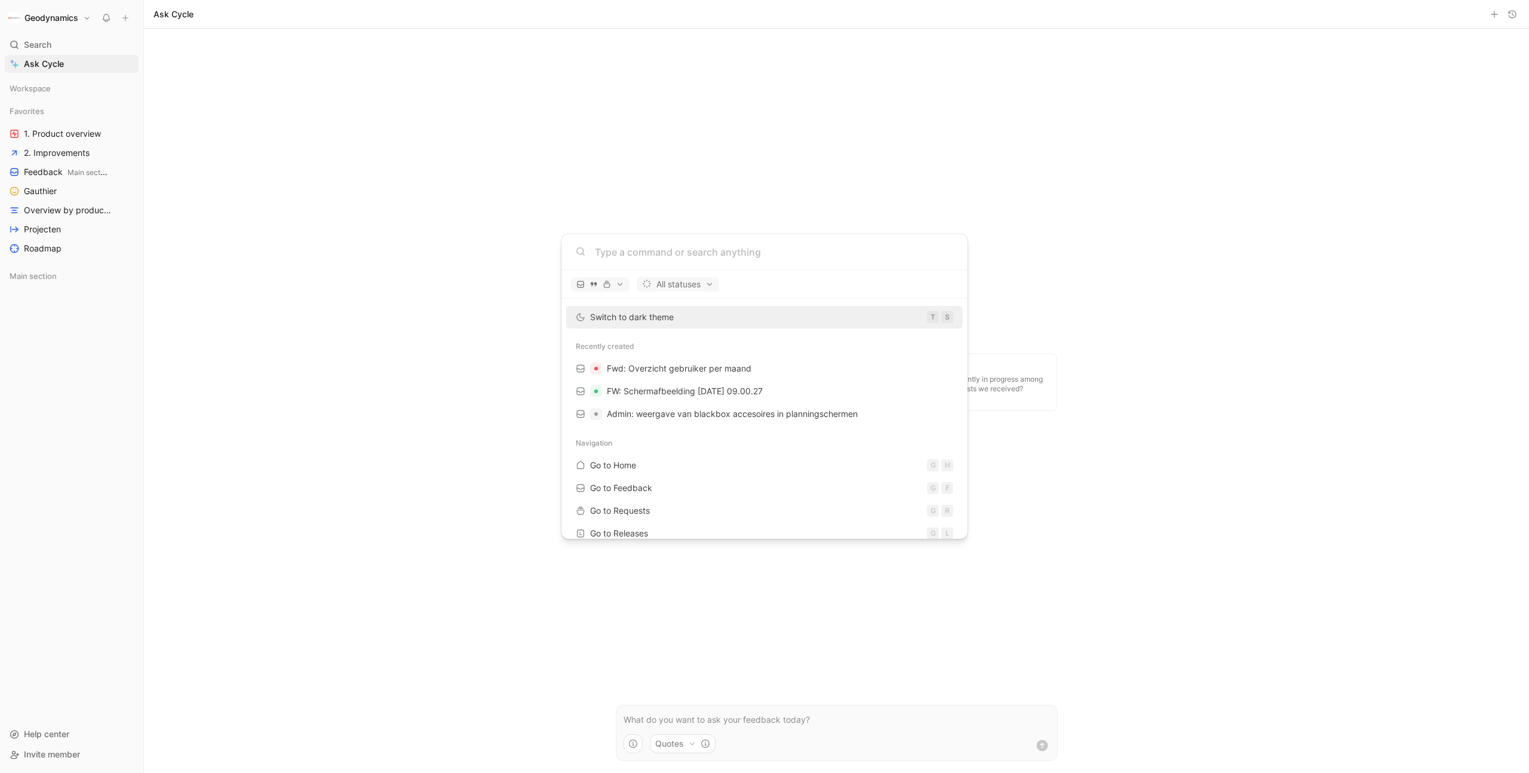
click at [439, 383] on body "Geodynamics Search ⌘ K Ask Cycle Workspace Favorites 1. Product overview 2. Imp…" at bounding box center [764, 386] width 1529 height 773
